Goal: Task Accomplishment & Management: Use online tool/utility

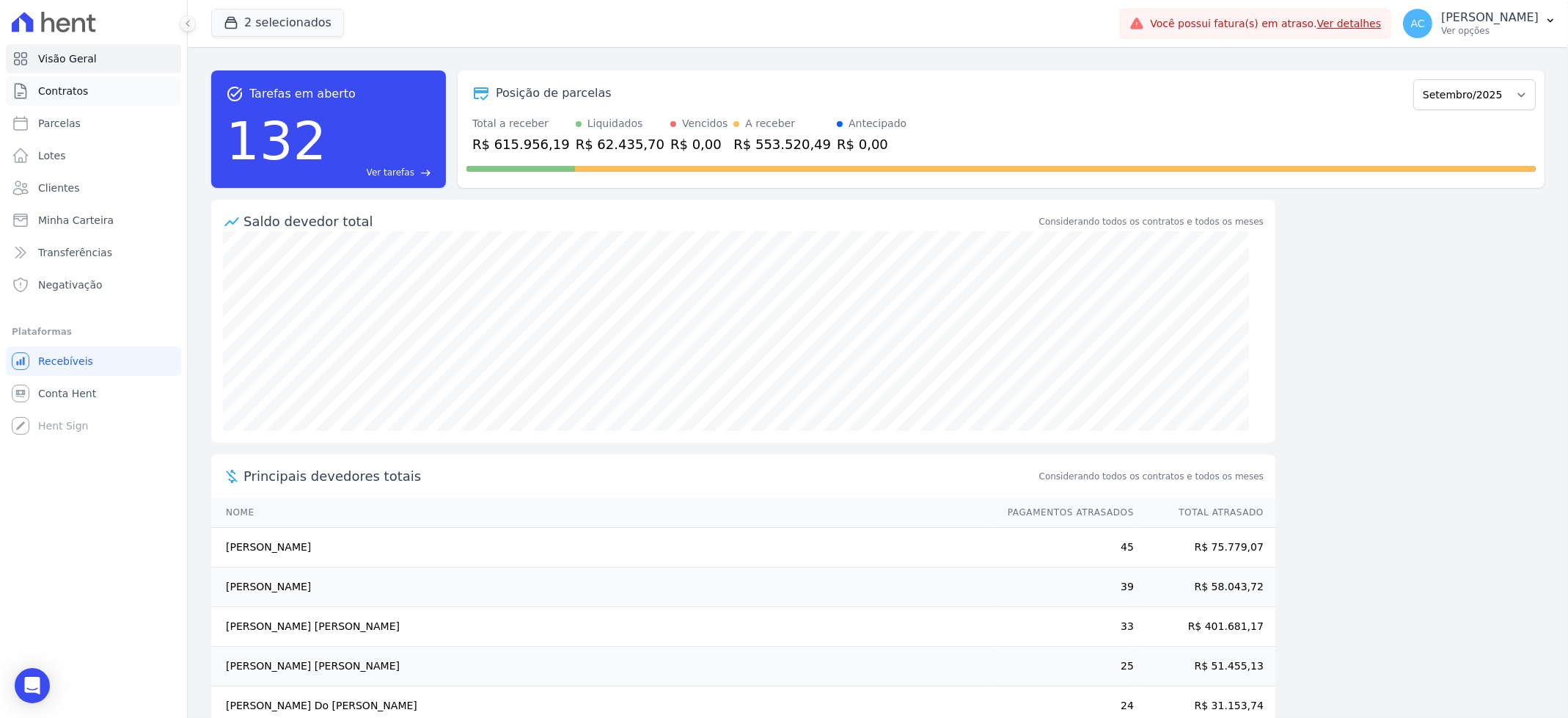
click at [91, 104] on link "Contratos" at bounding box center [93, 91] width 175 height 29
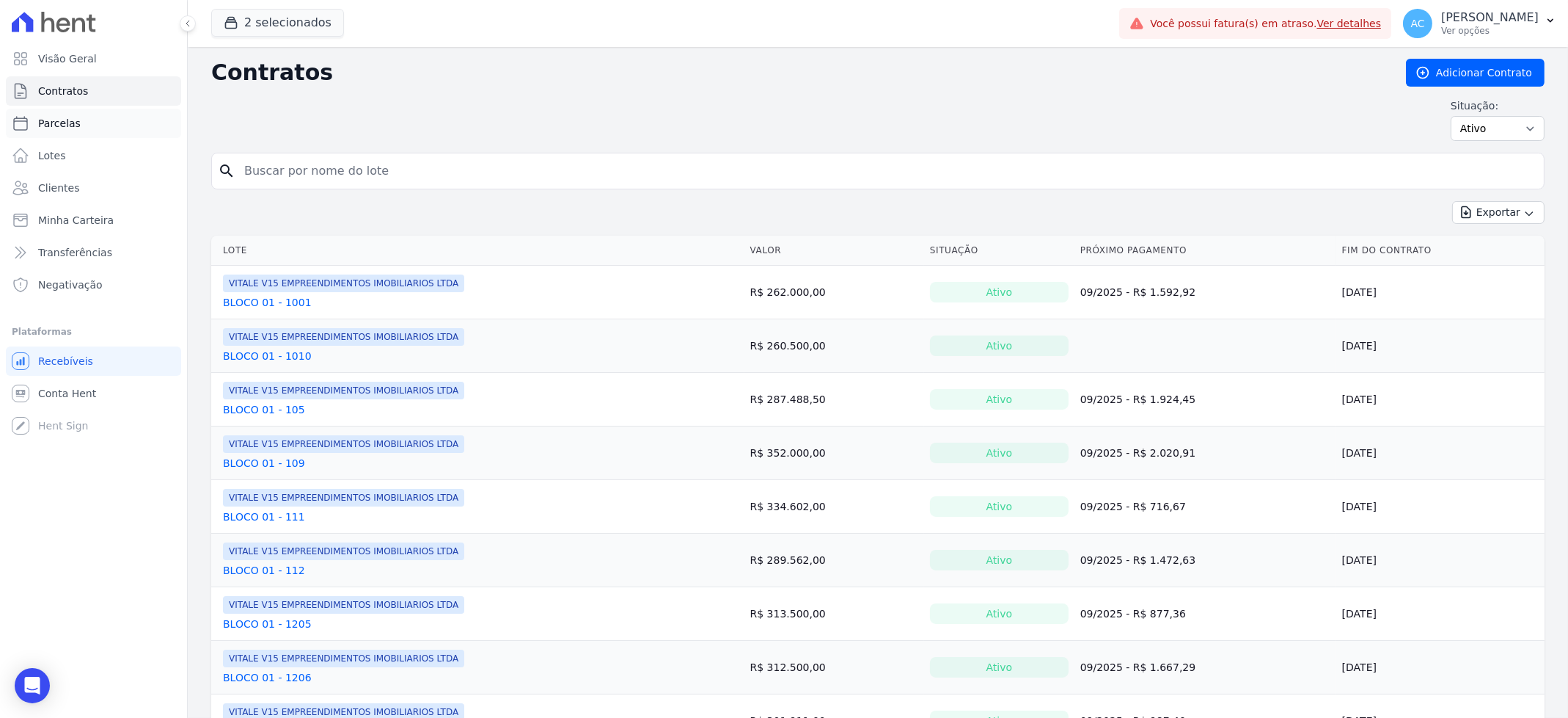
click at [85, 116] on link "Parcelas" at bounding box center [93, 123] width 175 height 29
select select
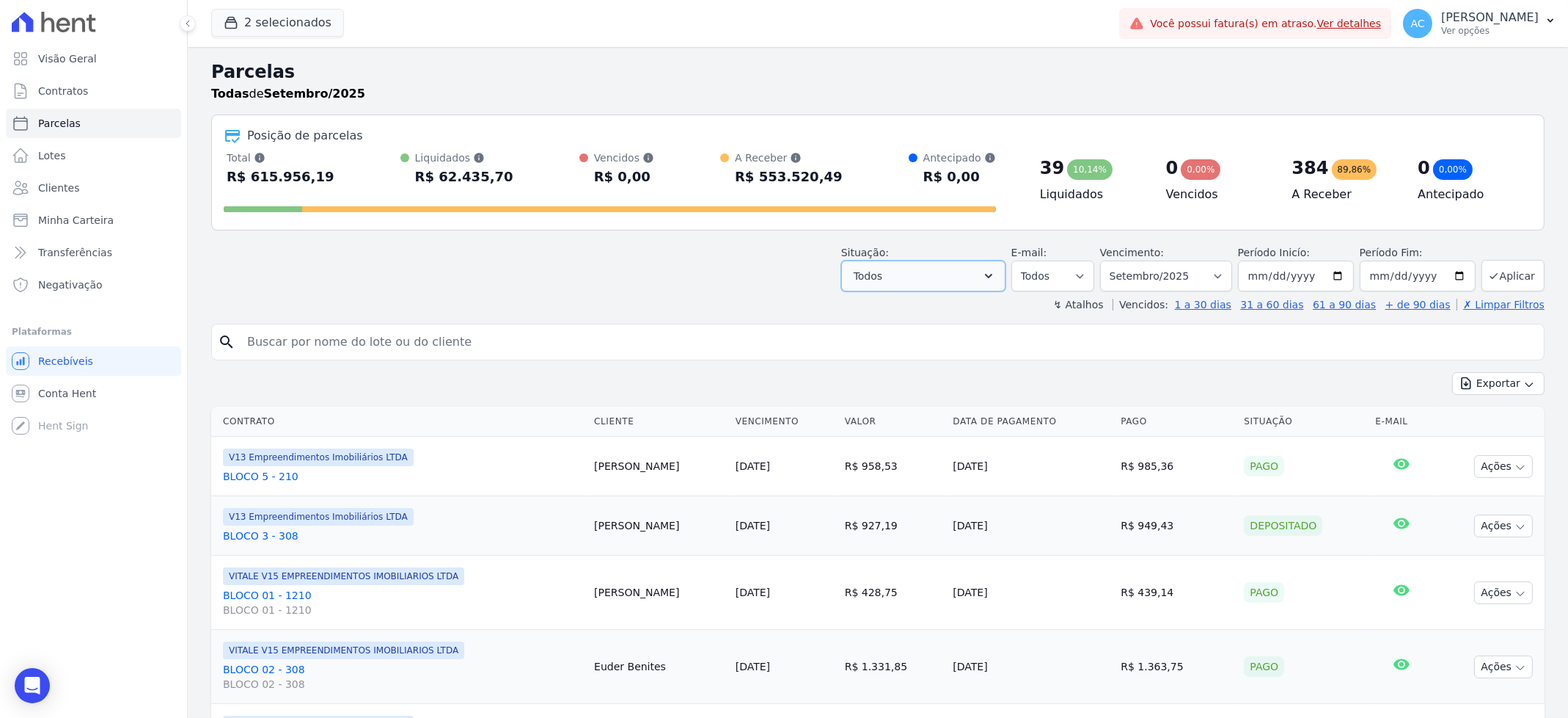
click at [947, 276] on button "Todos" at bounding box center [924, 276] width 165 height 31
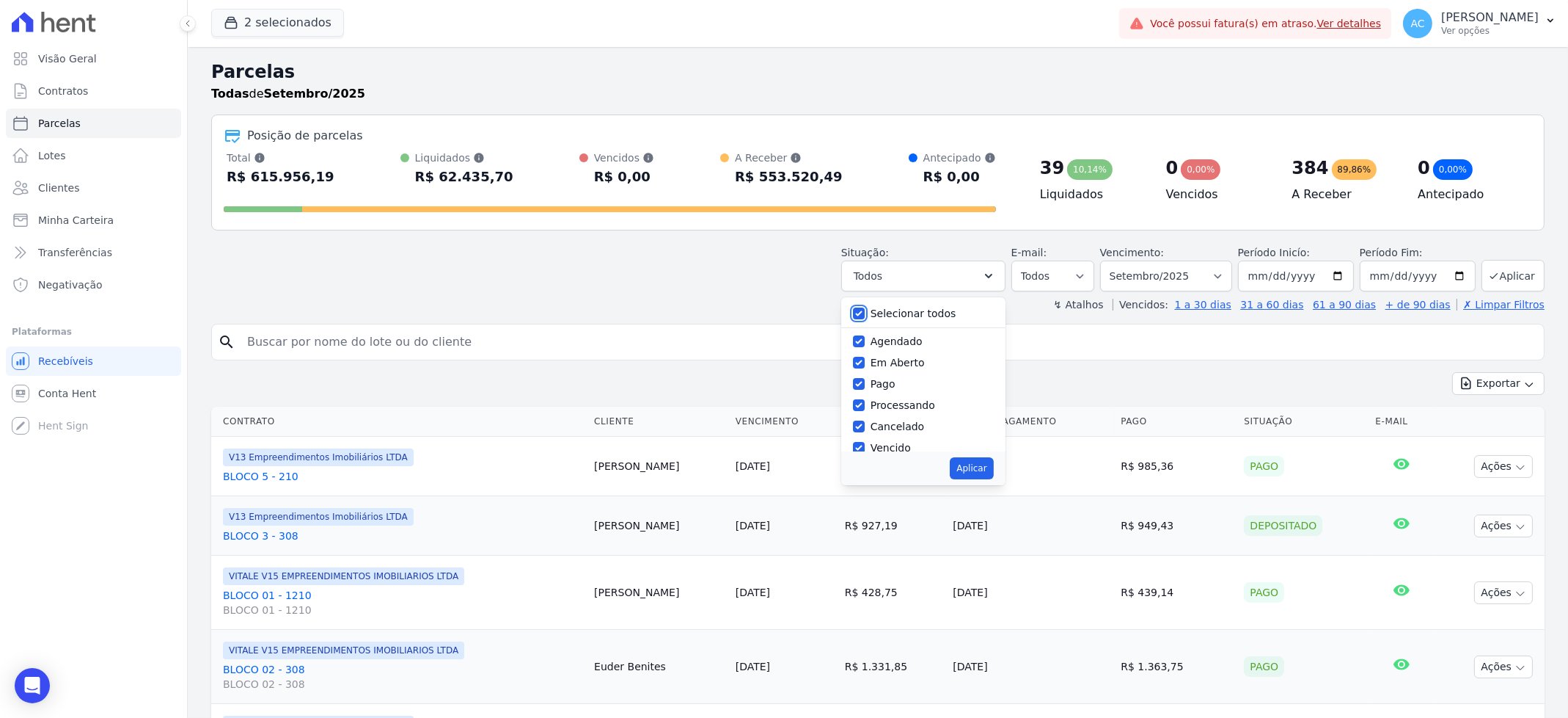
click at [865, 313] on input "Selecionar todos" at bounding box center [859, 313] width 11 height 11
checkbox input "false"
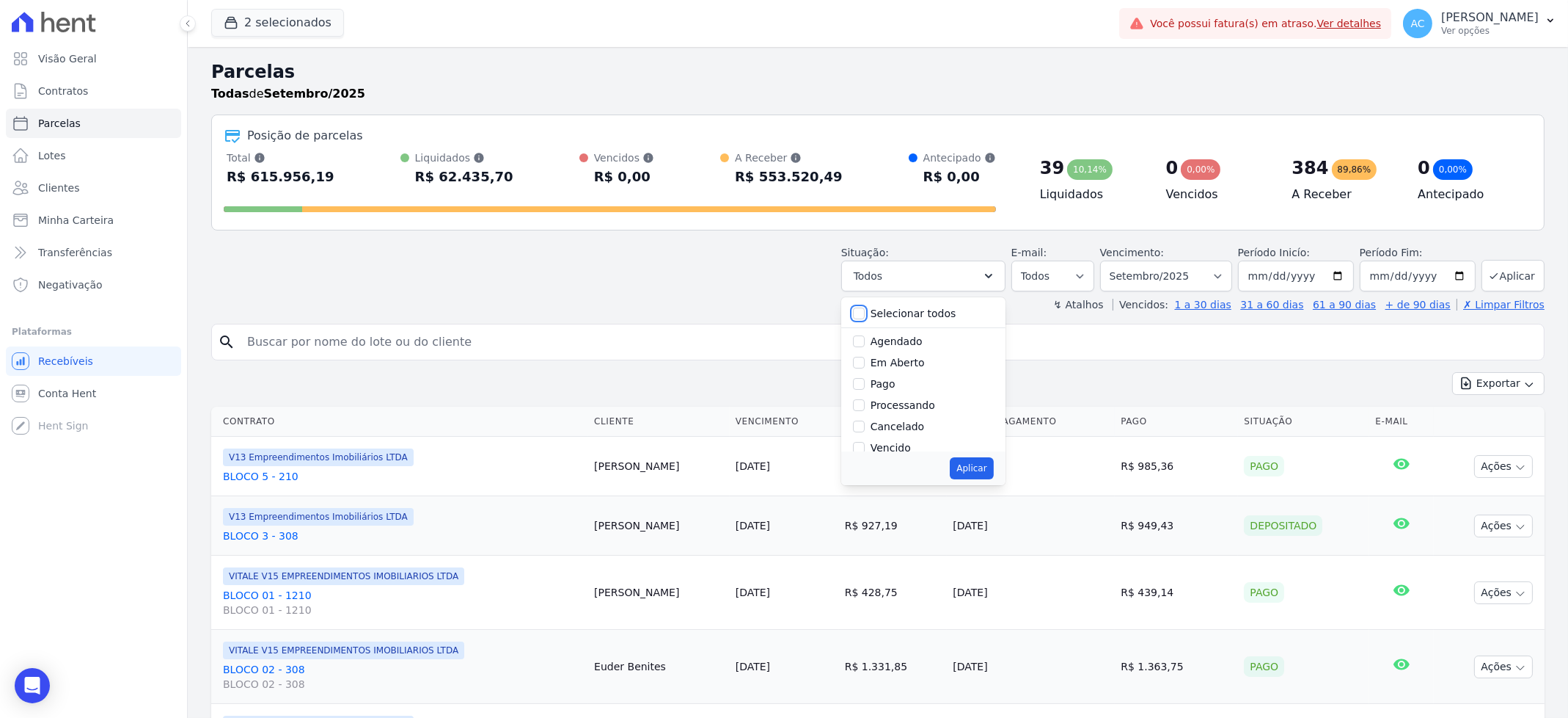
checkbox input "false"
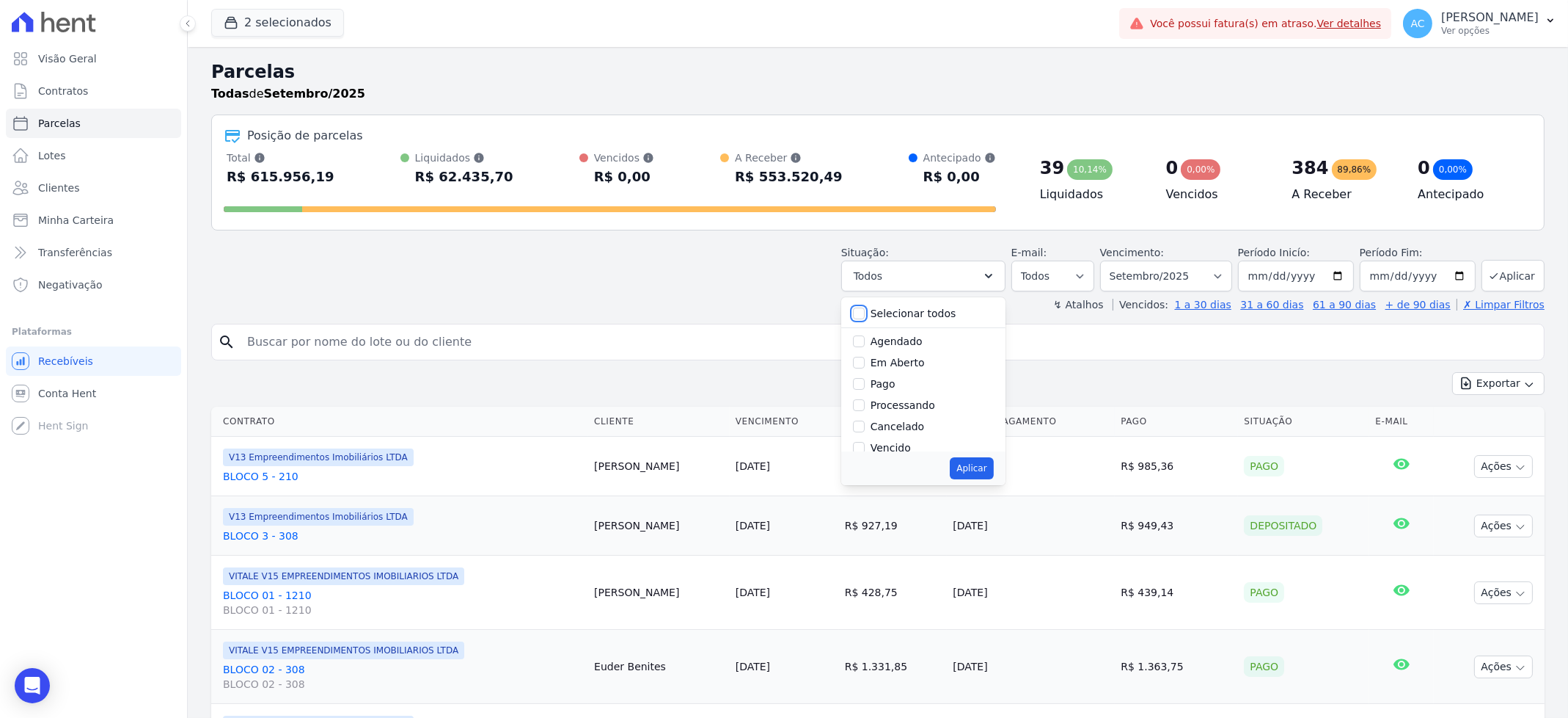
checkbox input "false"
click at [865, 387] on input "Pago" at bounding box center [859, 384] width 11 height 11
checkbox input "true"
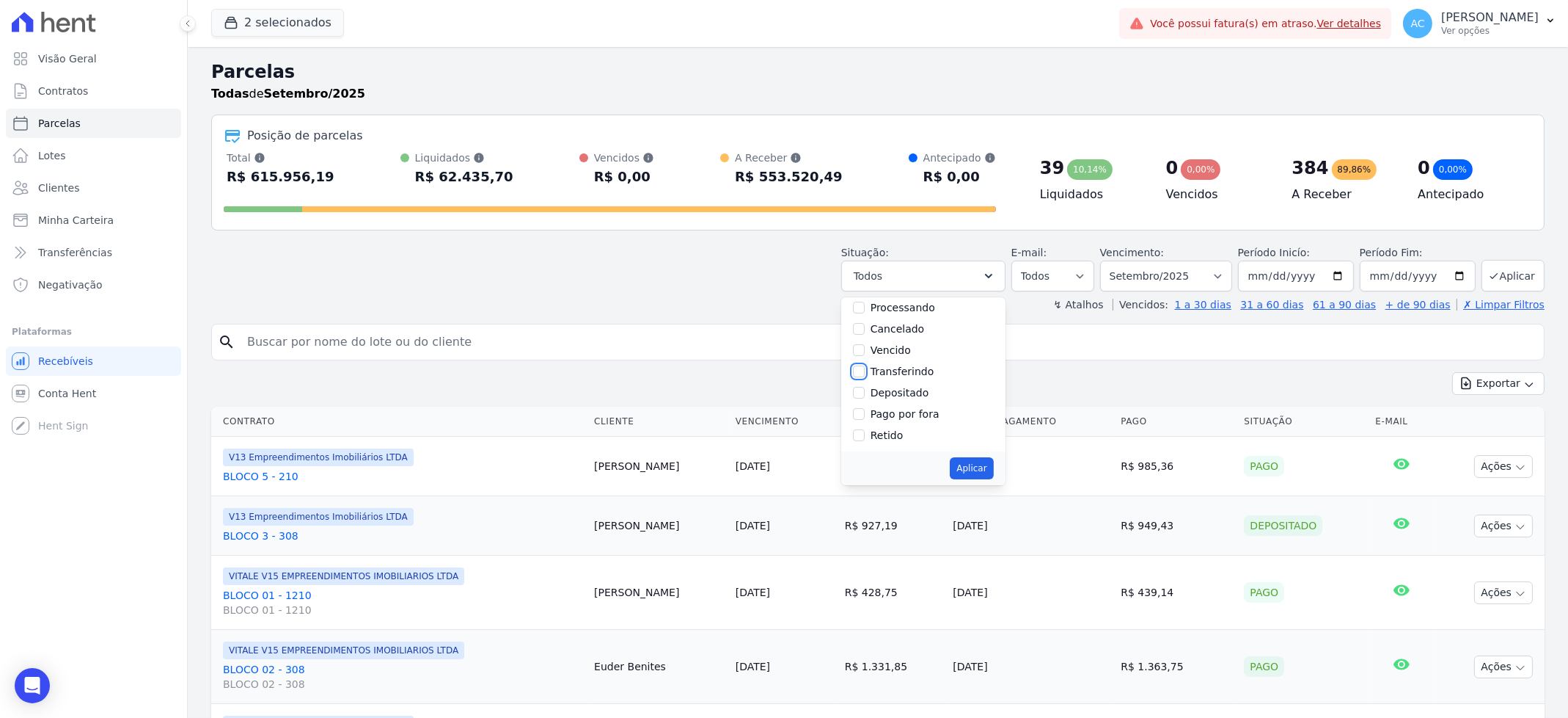
drag, startPoint x: 867, startPoint y: 370, endPoint x: 863, endPoint y: 389, distance: 19.4
click at [865, 371] on input "Transferindo" at bounding box center [859, 371] width 11 height 11
checkbox input "true"
click at [859, 394] on div "Selecionar todos Agendado Em Aberto Pago Processando Cancelado Vencido Transfer…" at bounding box center [924, 374] width 165 height 154
click at [858, 394] on div "Selecionar todos Agendado Em Aberto Pago Processando Cancelado Vencido Transfer…" at bounding box center [924, 374] width 165 height 154
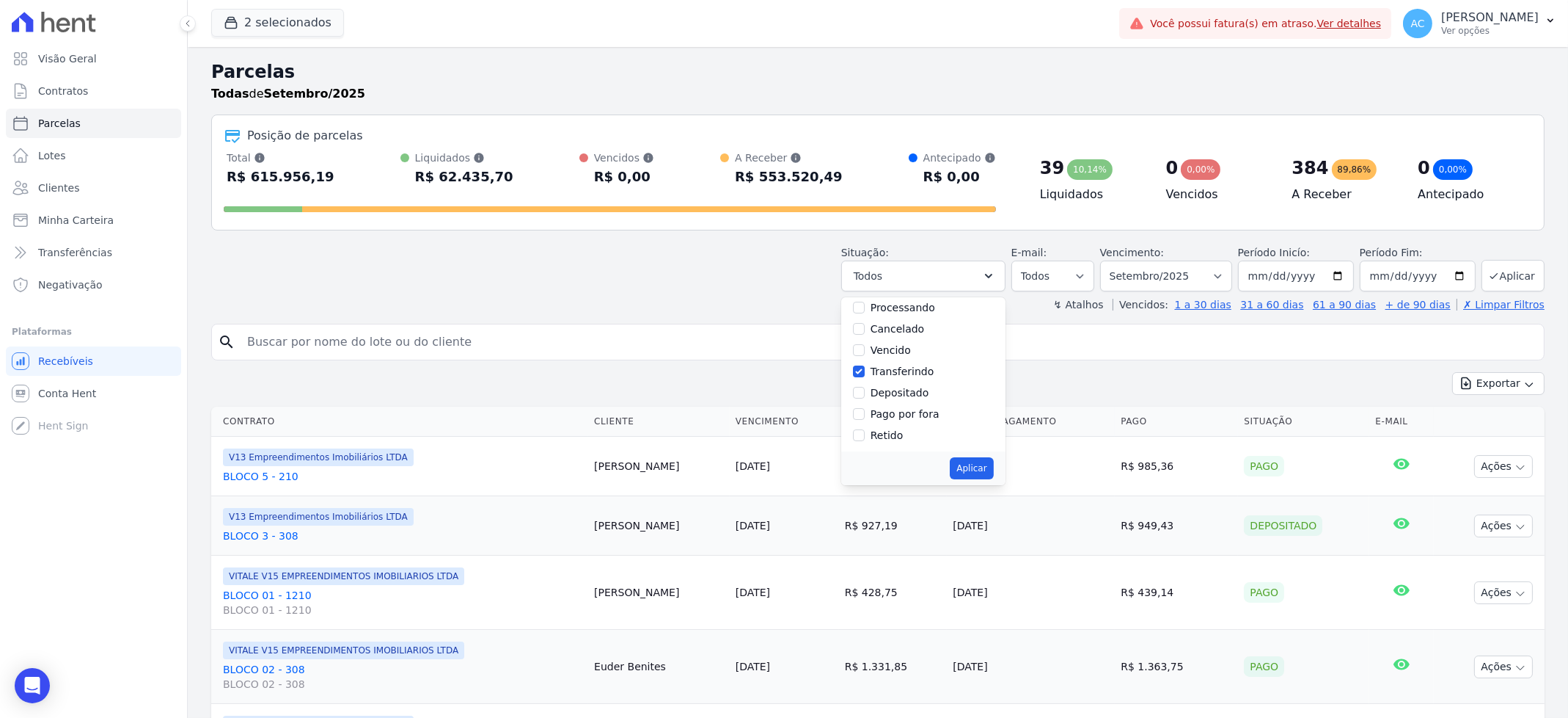
click at [882, 391] on label "Depositado" at bounding box center [900, 392] width 59 height 11
click at [865, 391] on input "Depositado" at bounding box center [859, 392] width 11 height 11
checkbox input "true"
click at [985, 468] on button "Aplicar" at bounding box center [971, 468] width 43 height 22
select select "paid"
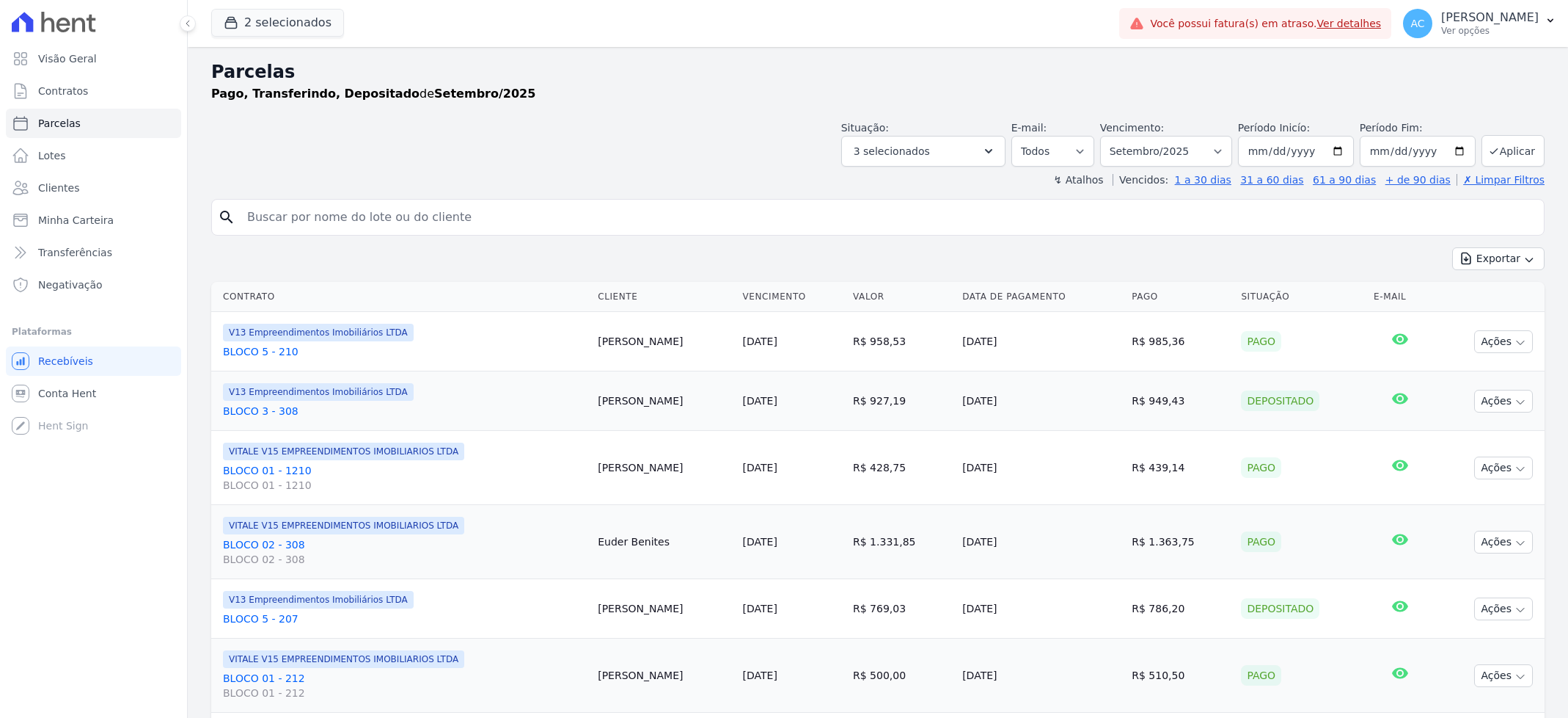
select select
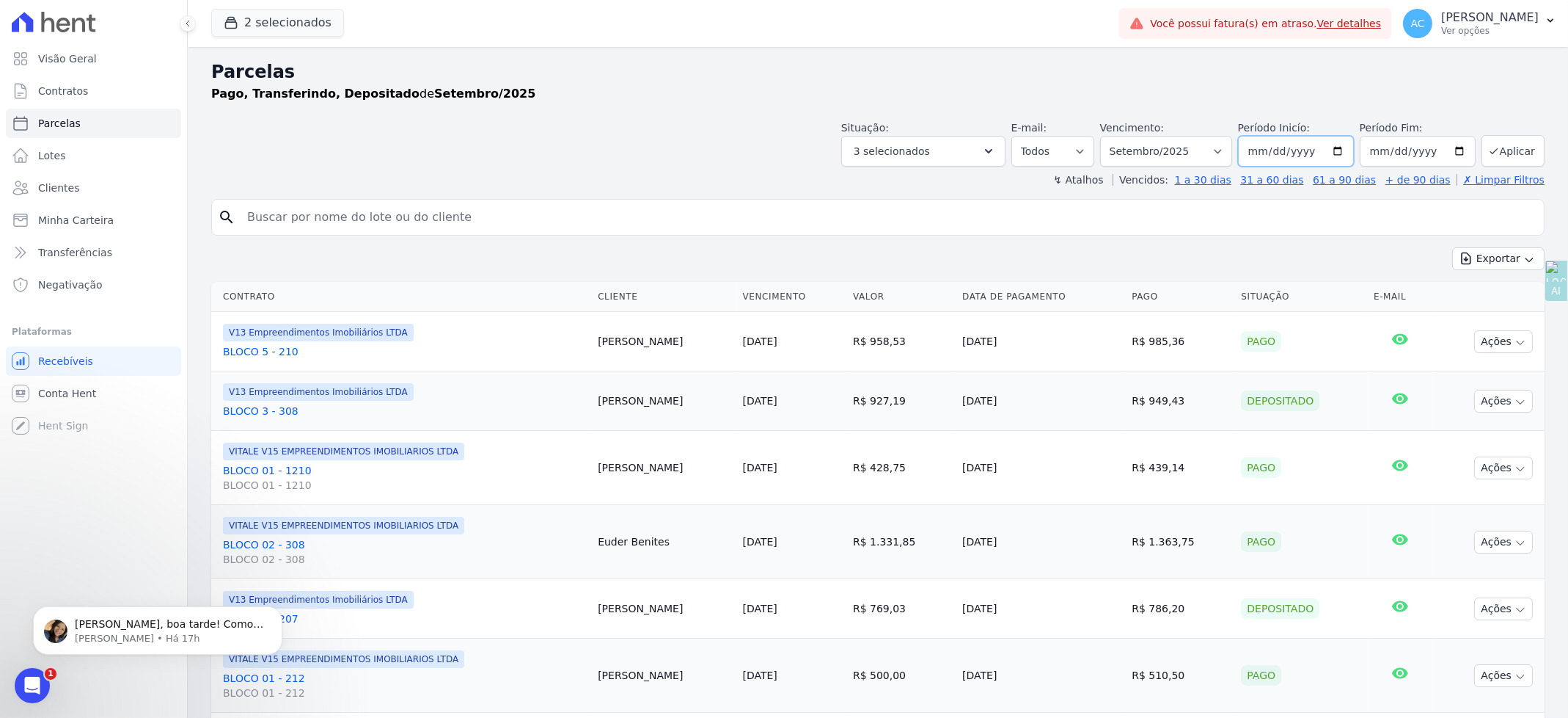
click at [1255, 147] on input "2025-09-01" at bounding box center [1296, 152] width 116 height 31
type input "[DATE]"
click at [1513, 143] on button "Aplicar" at bounding box center [1513, 151] width 63 height 32
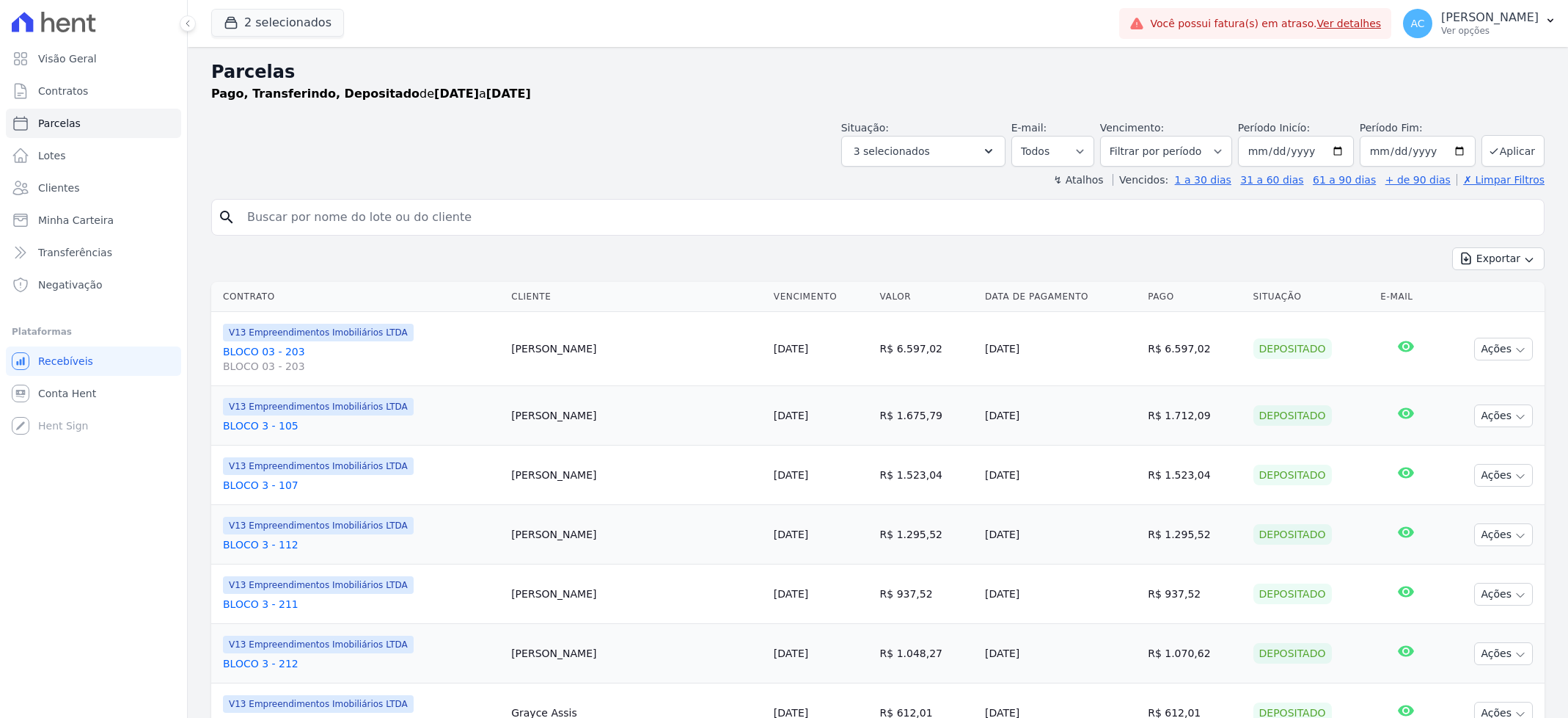
select select
click at [1474, 256] on button "Exportar" at bounding box center [1498, 258] width 92 height 23
click at [1475, 316] on span "Exportar CSV" at bounding box center [1496, 319] width 77 height 15
